Goal: Information Seeking & Learning: Check status

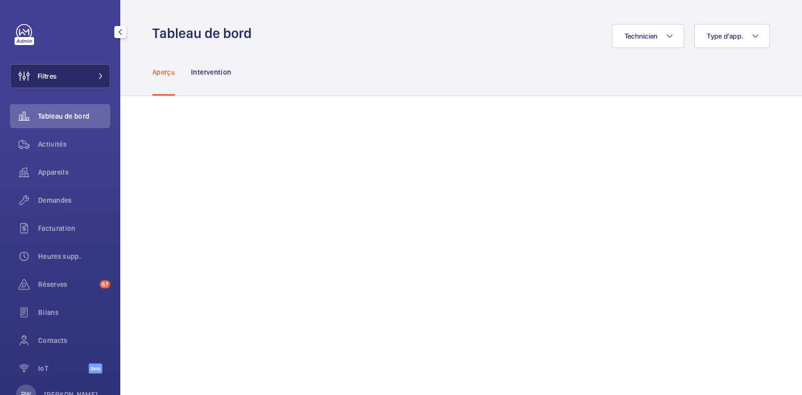
click at [76, 74] on button "Filtres" at bounding box center [60, 76] width 100 height 24
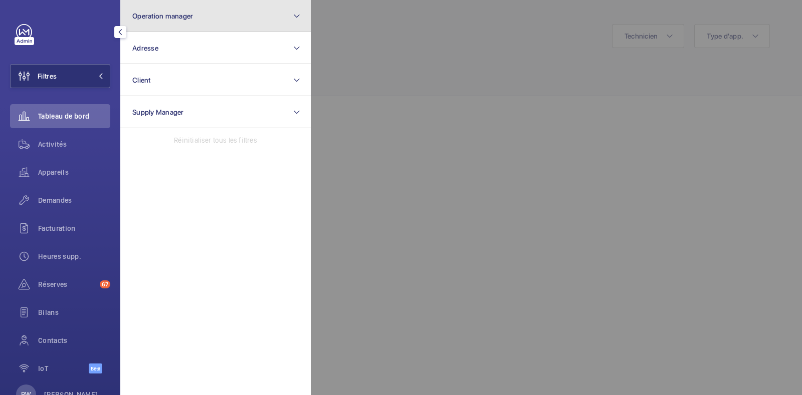
click at [168, 18] on span "Operation manager" at bounding box center [162, 16] width 61 height 8
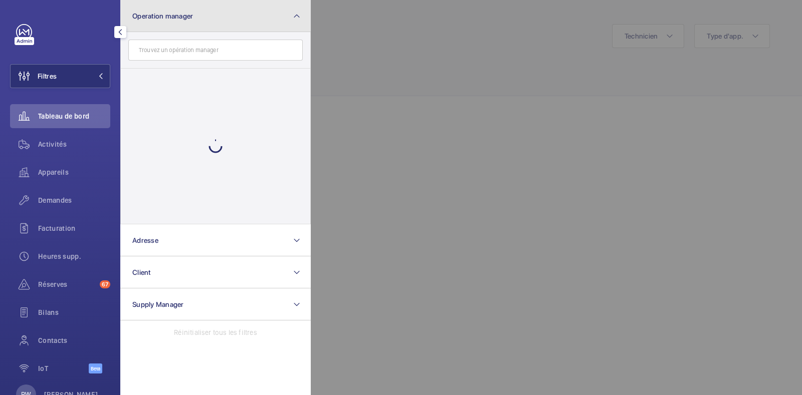
drag, startPoint x: 168, startPoint y: 18, endPoint x: 166, endPoint y: 24, distance: 6.5
click at [169, 18] on span "Operation manager" at bounding box center [162, 16] width 61 height 8
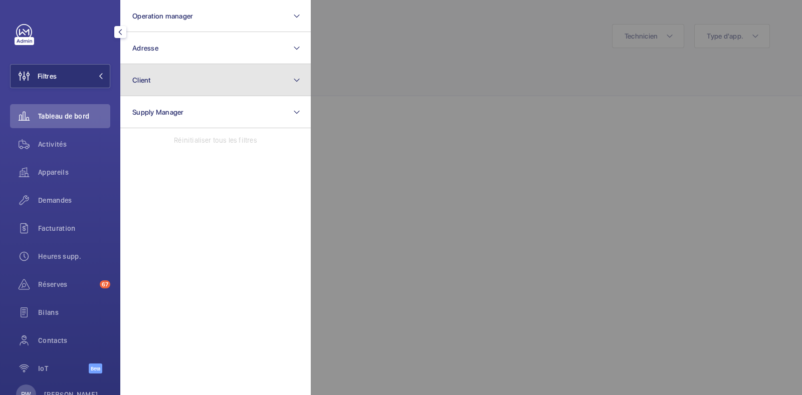
click at [151, 81] on button "Client" at bounding box center [215, 80] width 190 height 32
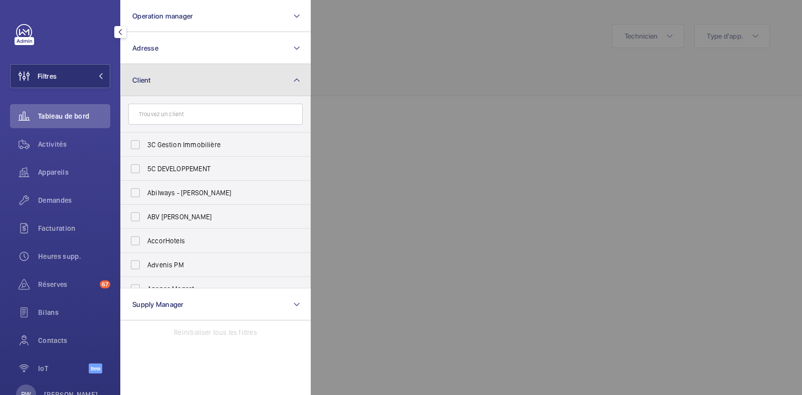
click at [156, 79] on button "Client" at bounding box center [215, 80] width 190 height 32
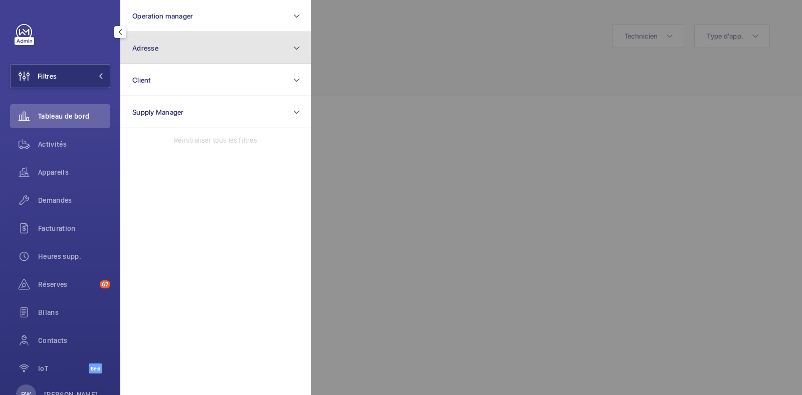
click at [160, 52] on button "Adresse" at bounding box center [215, 48] width 190 height 32
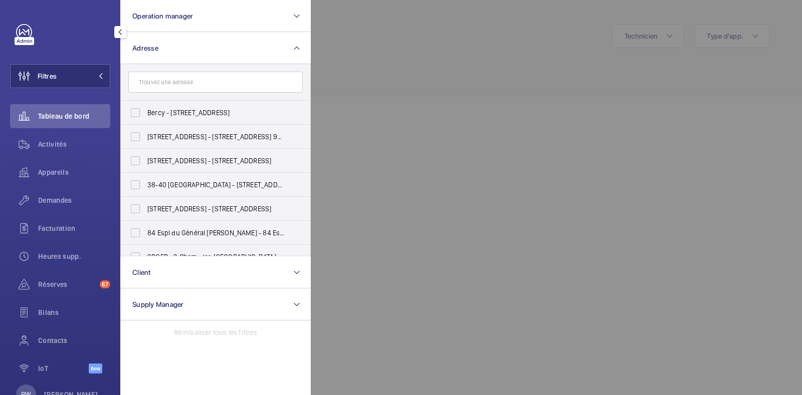
click at [160, 79] on input "text" at bounding box center [215, 82] width 174 height 21
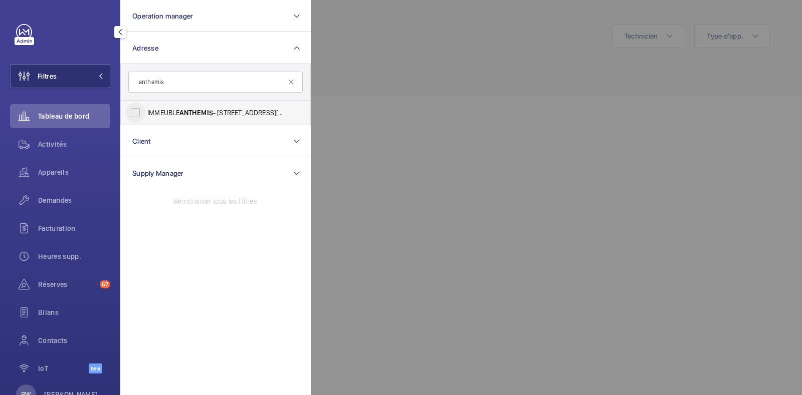
type input "anthemis"
click at [139, 111] on input "IMMEUBLE ANTHEMIS - [STREET_ADDRESS][PERSON_NAME]" at bounding box center [135, 113] width 20 height 20
checkbox input "true"
click at [443, 75] on div at bounding box center [712, 197] width 802 height 395
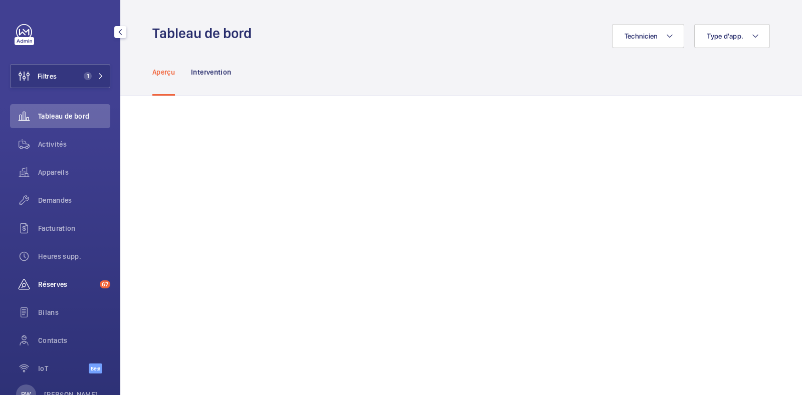
click at [53, 284] on span "Réserves" at bounding box center [67, 285] width 58 height 10
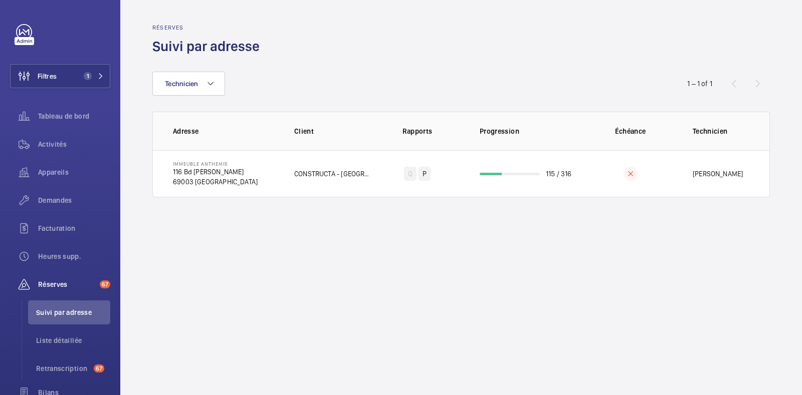
click at [384, 59] on div "Technicien 1 – 1 of 1 Adresse Client Rapports Progression Échéance Technicien I…" at bounding box center [461, 127] width 618 height 142
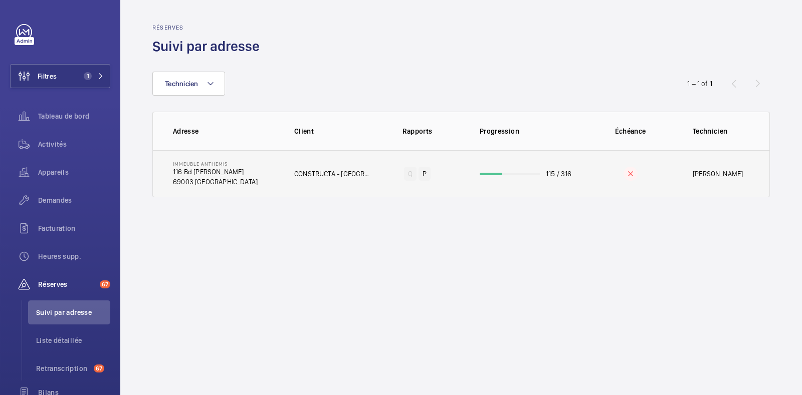
click at [318, 185] on td "CONSTRUCTA - [GEOGRAPHIC_DATA]" at bounding box center [324, 173] width 93 height 47
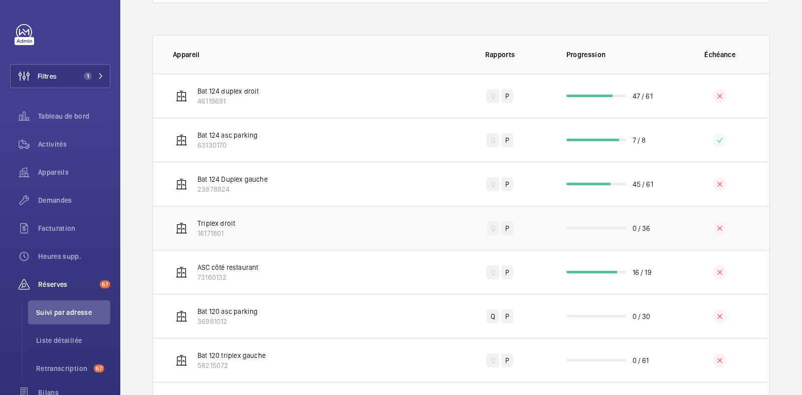
scroll to position [215, 0]
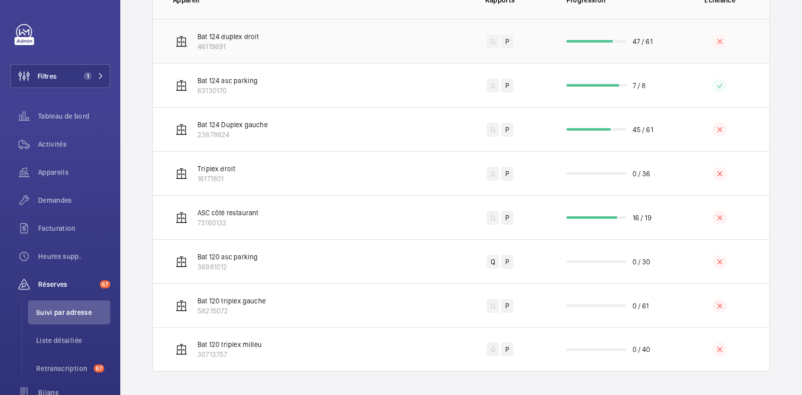
click at [331, 39] on td "Bat 124 duplex droit 46119691" at bounding box center [301, 41] width 297 height 44
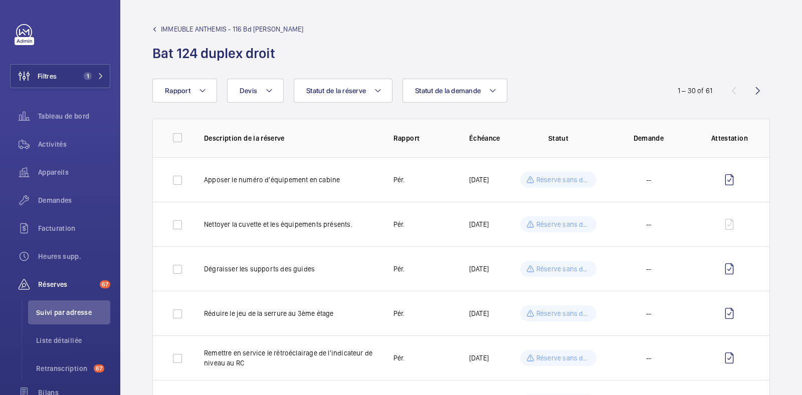
click at [173, 27] on span "IMMEUBLE ANTHEMIS - 116 Bd [PERSON_NAME]" at bounding box center [232, 29] width 142 height 10
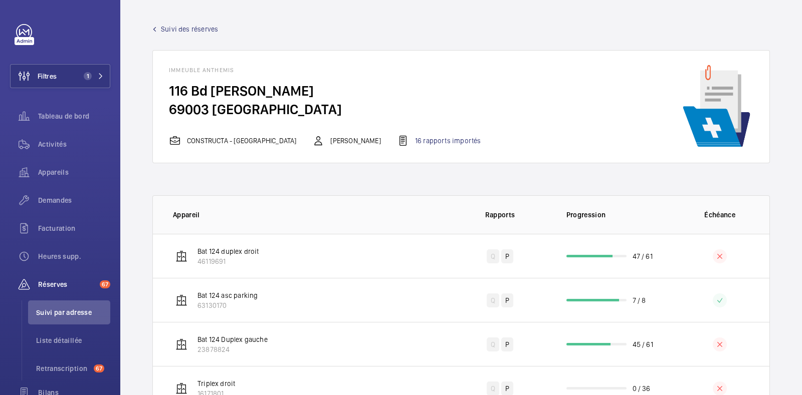
click at [209, 29] on span "Suivi des réserves" at bounding box center [189, 29] width 57 height 10
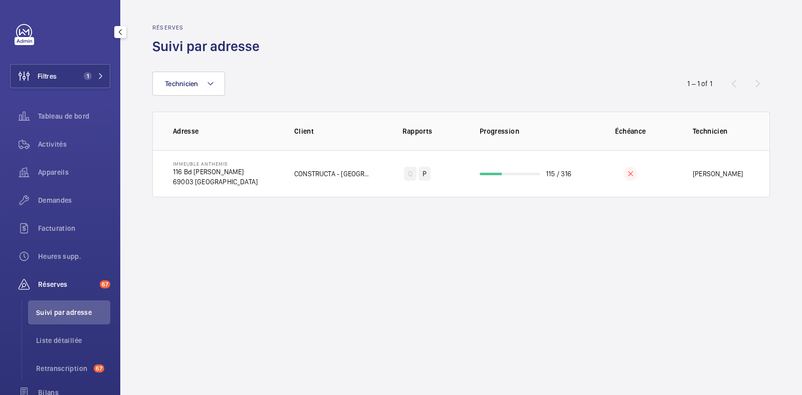
click at [23, 29] on link at bounding box center [24, 32] width 16 height 16
